Goal: Find specific page/section: Find specific page/section

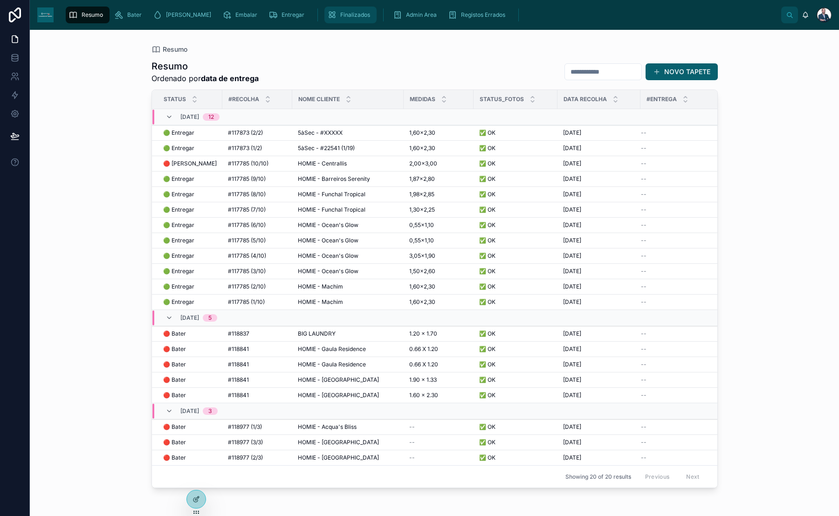
click at [340, 13] on span "Finalizados" at bounding box center [355, 14] width 30 height 7
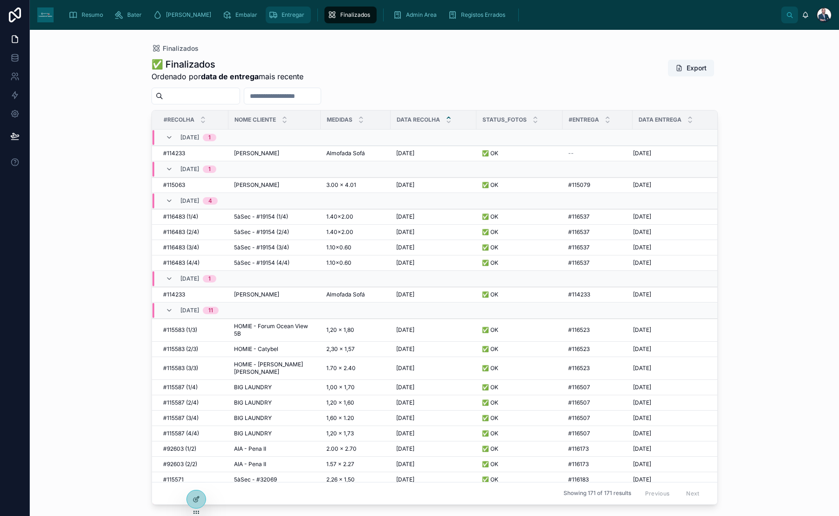
click at [282, 16] on span "Entregar" at bounding box center [293, 14] width 23 height 7
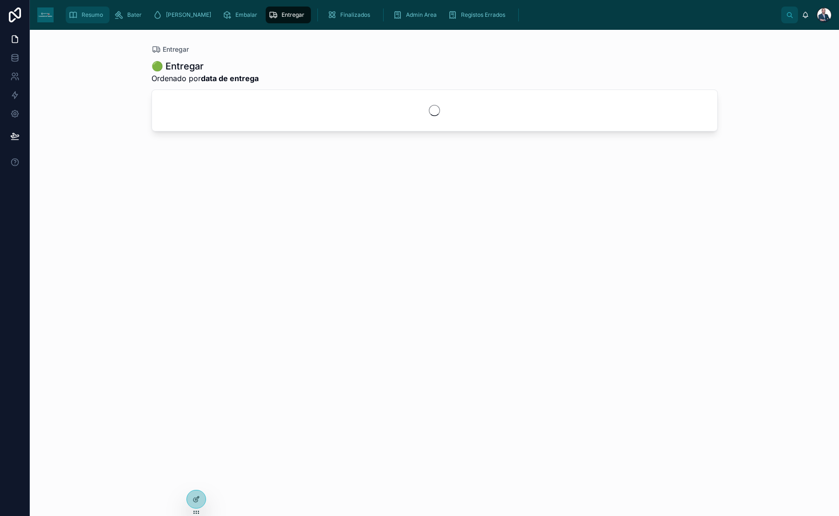
click at [77, 17] on icon "scrollable content" at bounding box center [73, 14] width 9 height 9
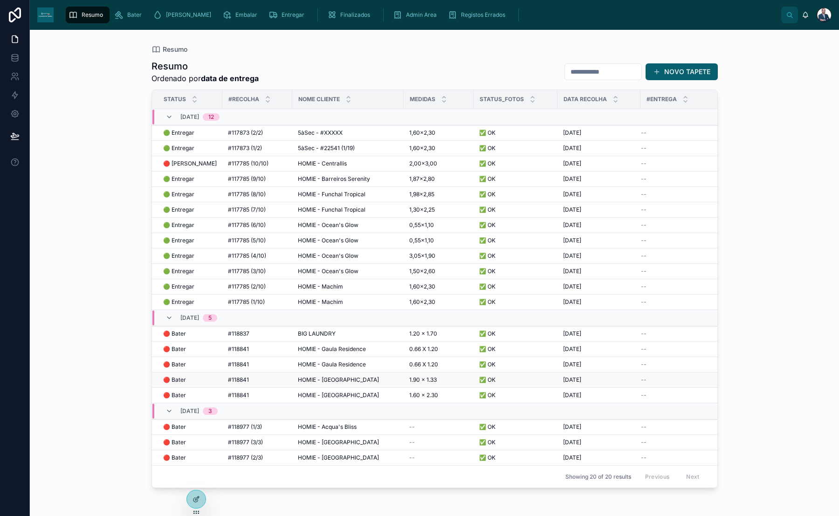
click at [356, 381] on td "HOMIE - Quinta dos Landeiros HOMIE - [GEOGRAPHIC_DATA]" at bounding box center [347, 379] width 111 height 15
click at [353, 379] on span "HOMIE - [GEOGRAPHIC_DATA]" at bounding box center [338, 379] width 81 height 7
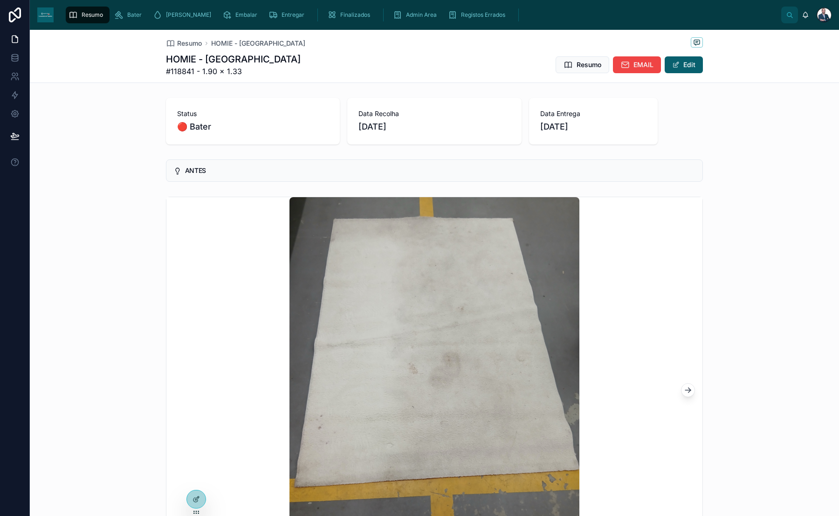
drag, startPoint x: 202, startPoint y: 60, endPoint x: 296, endPoint y: 59, distance: 93.7
click at [296, 59] on h1 "HOMIE - [GEOGRAPHIC_DATA]" at bounding box center [233, 59] width 135 height 13
copy h1 "[GEOGRAPHIC_DATA]"
click at [186, 44] on span "Resumo" at bounding box center [189, 43] width 25 height 9
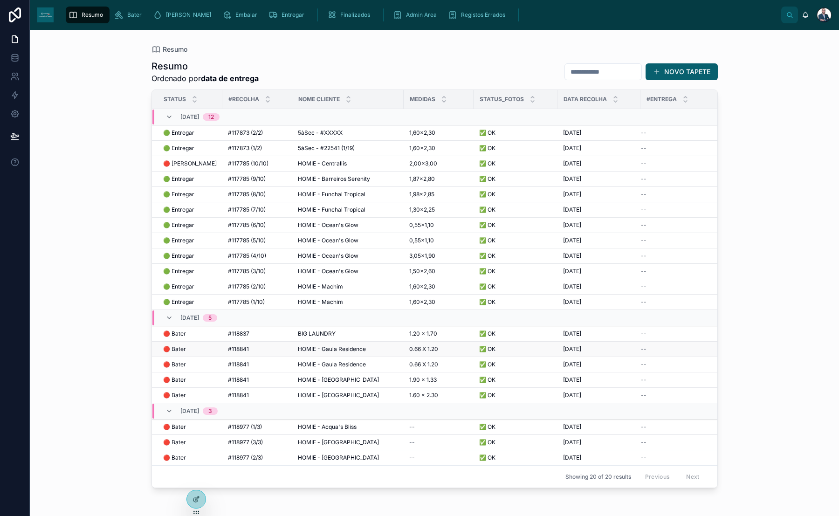
click at [316, 345] on span "HOMIE - Gaula Residence" at bounding box center [332, 348] width 68 height 7
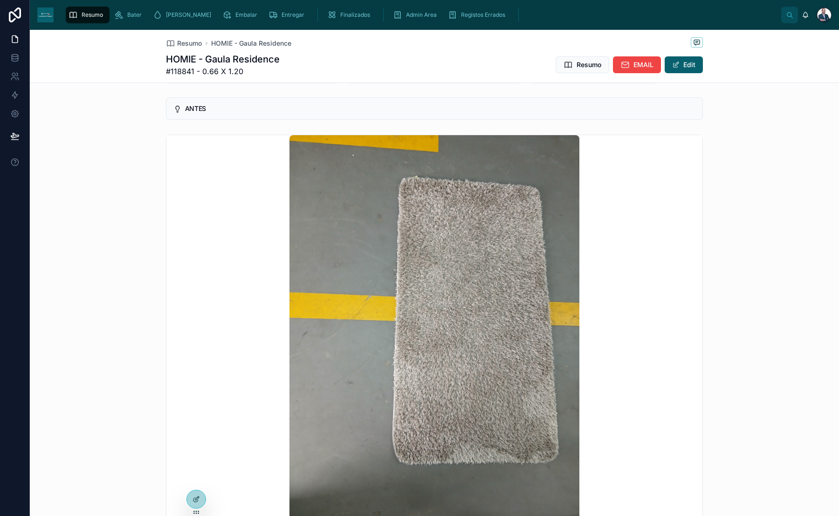
scroll to position [56, 0]
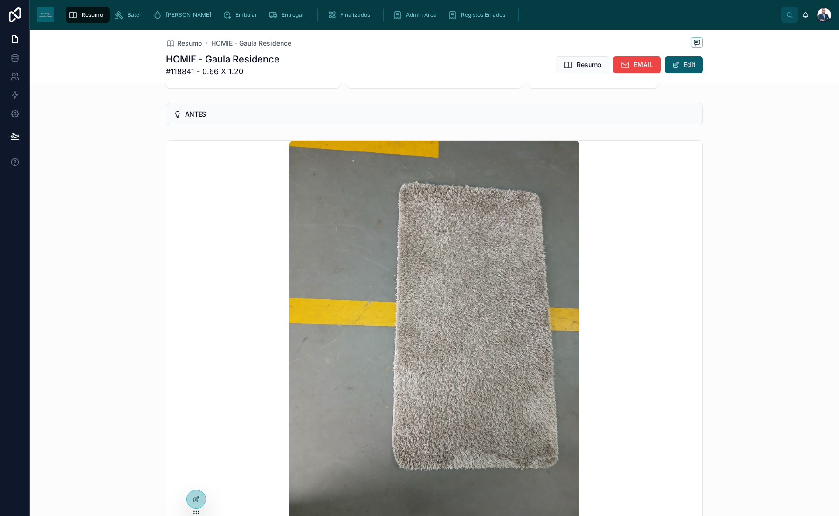
click at [86, 17] on span "Resumo" at bounding box center [92, 14] width 21 height 7
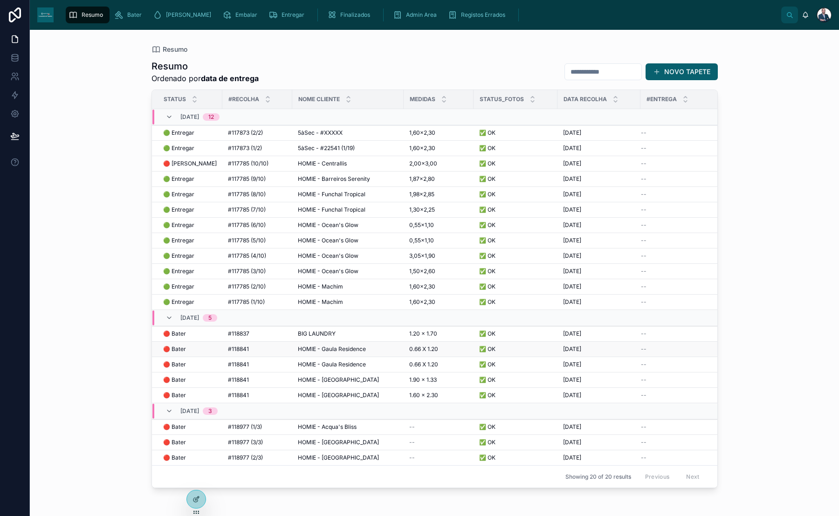
click at [248, 345] on div "#118841 #118841" at bounding box center [257, 348] width 59 height 7
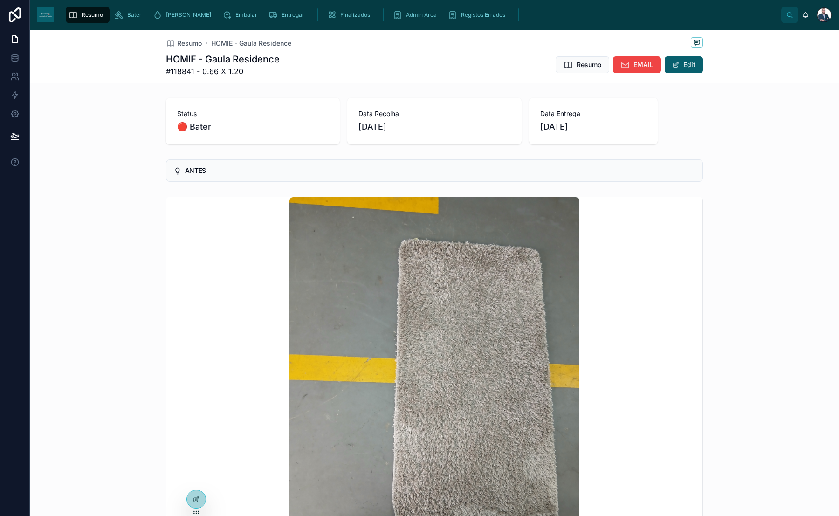
click at [84, 15] on span "Resumo" at bounding box center [92, 14] width 21 height 7
